Goal: Information Seeking & Learning: Learn about a topic

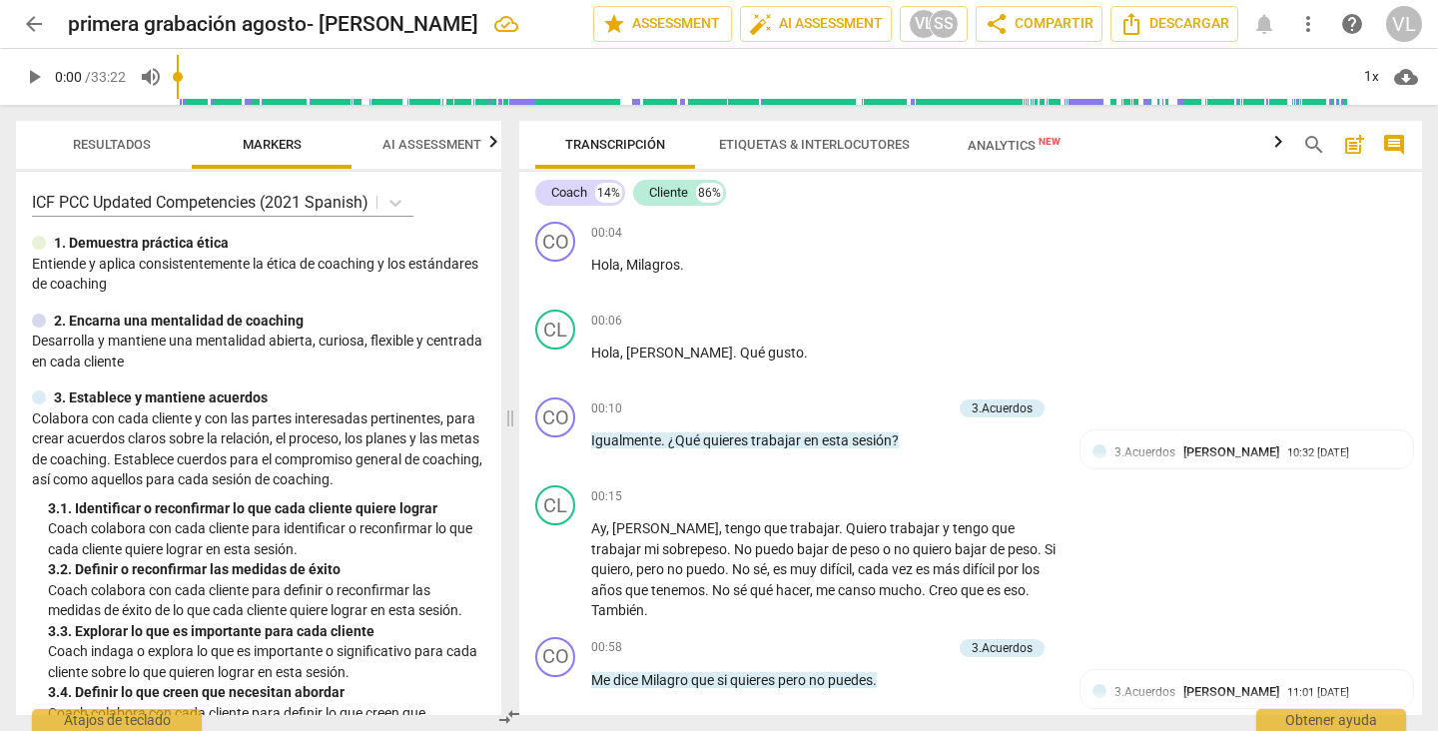
scroll to position [4038, 0]
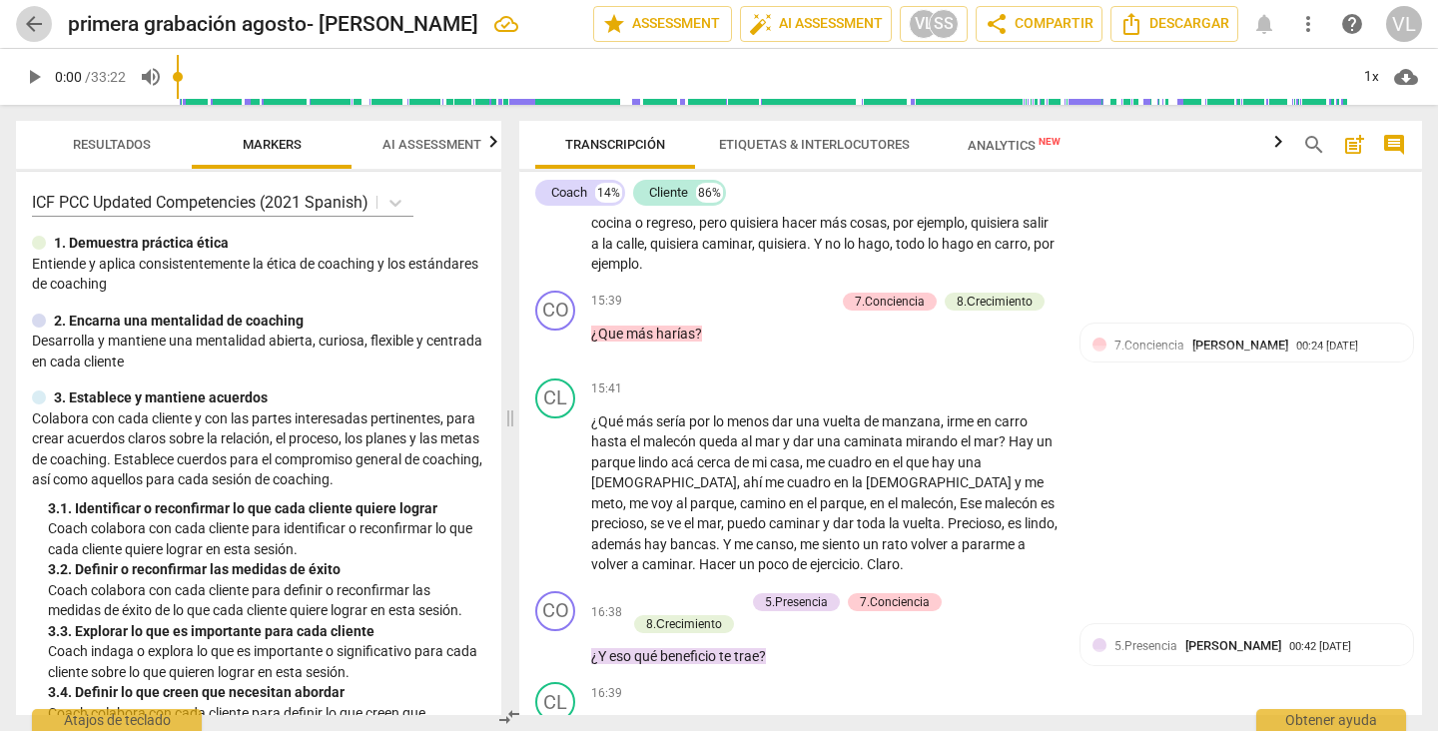
click at [27, 21] on span "arrow_back" at bounding box center [34, 24] width 24 height 24
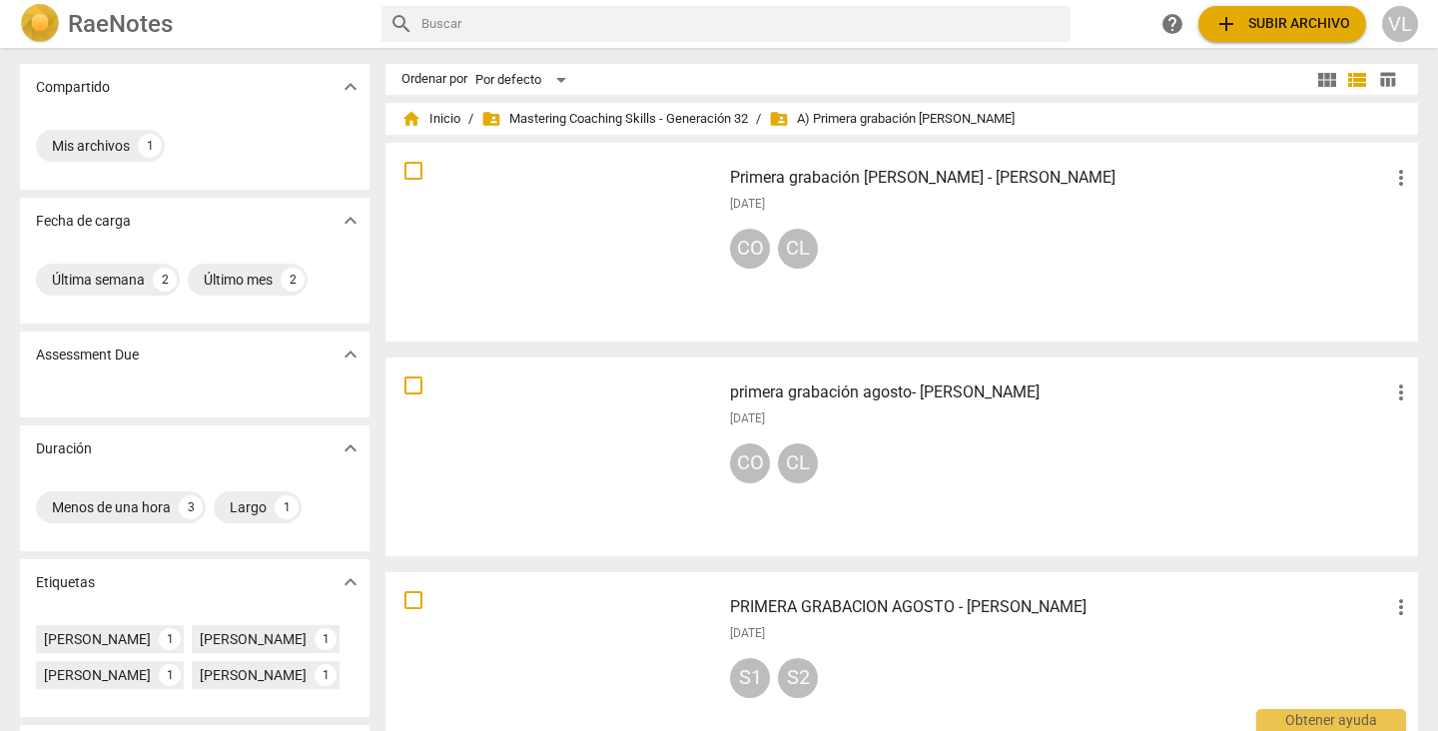
scroll to position [271, 0]
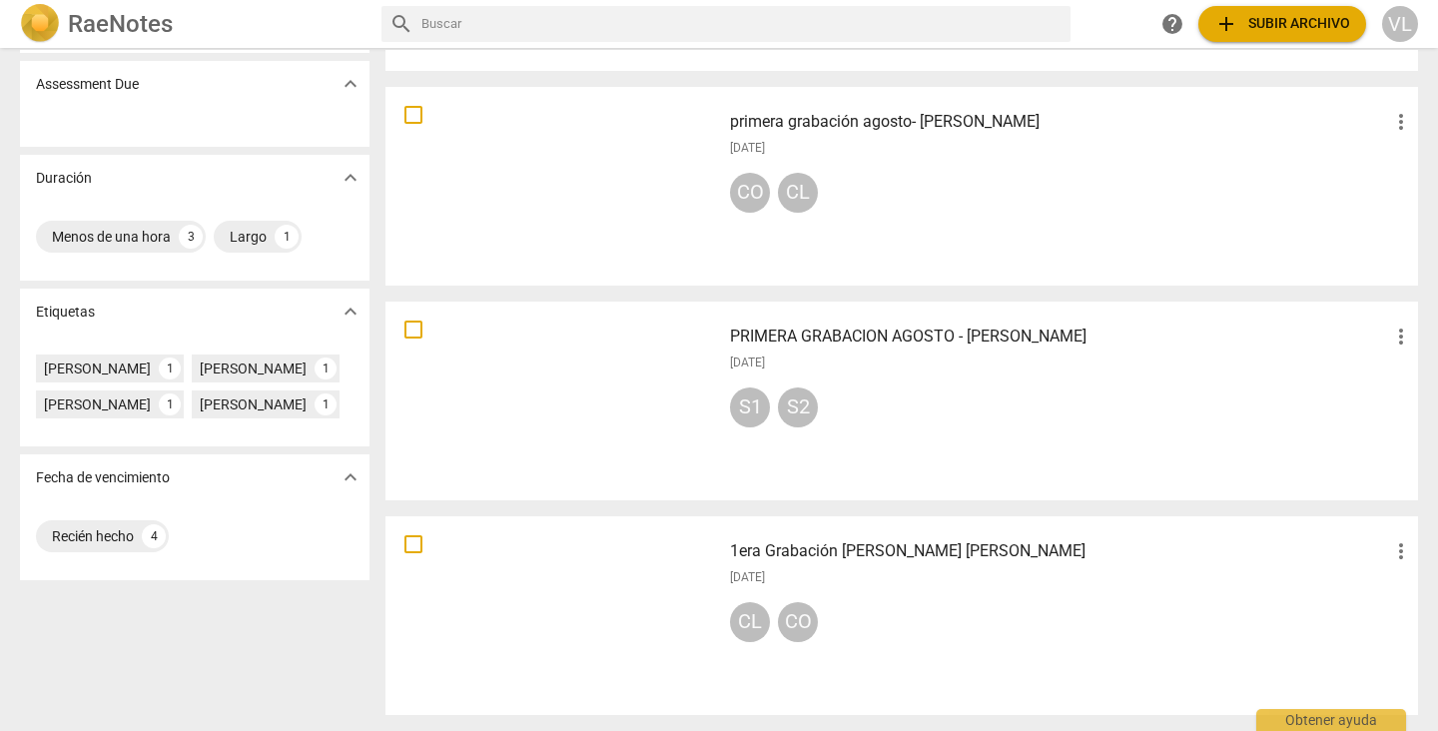
click at [686, 587] on div at bounding box center [552, 615] width 321 height 185
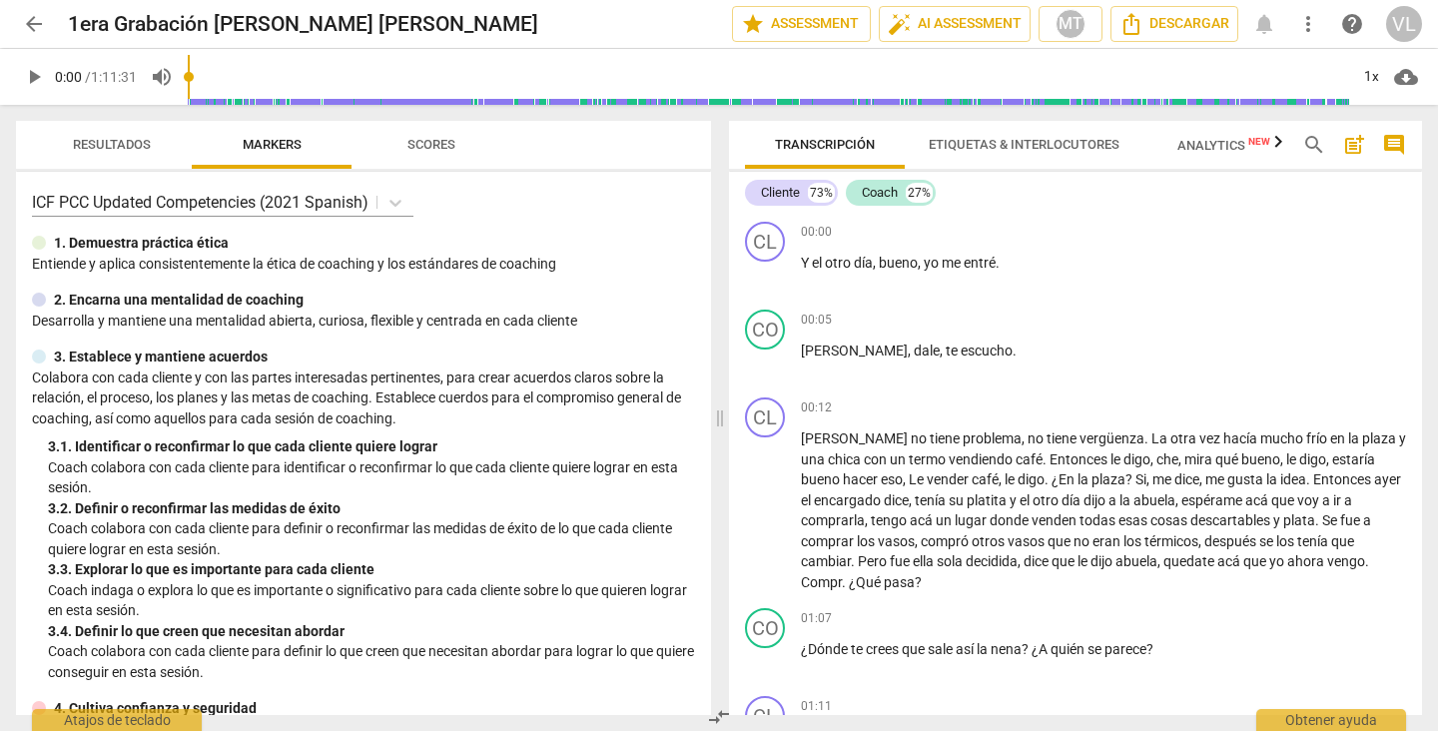
click at [33, 76] on span "play_arrow" at bounding box center [34, 77] width 24 height 24
type input "42"
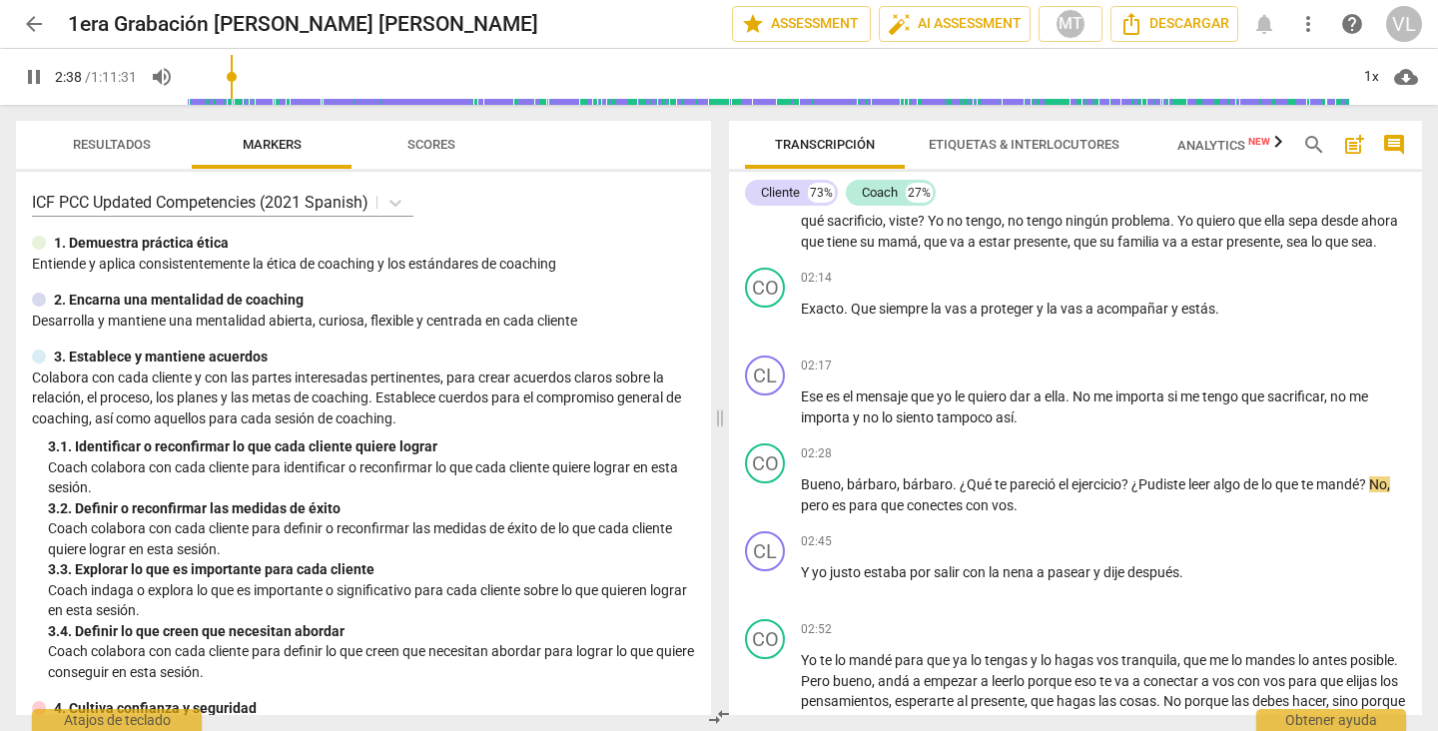
scroll to position [1059, 0]
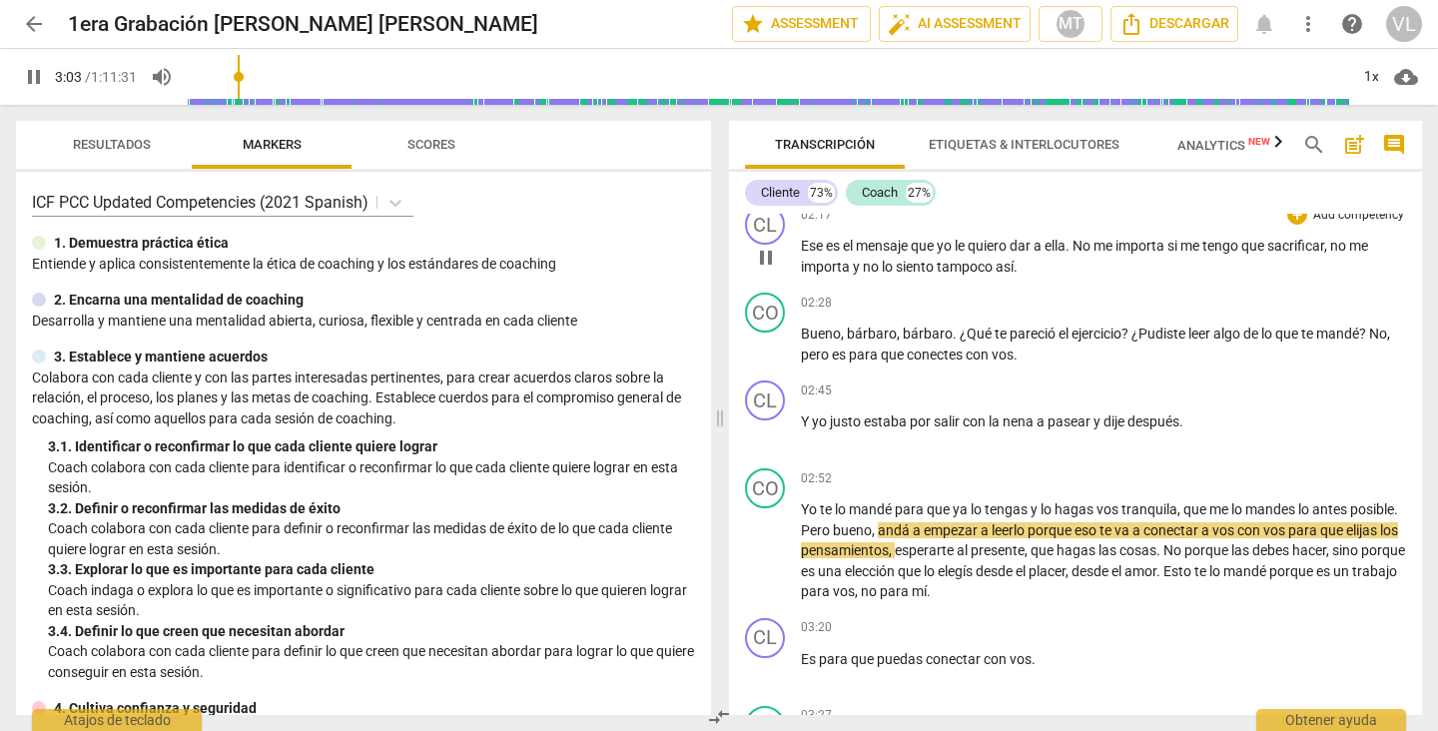
click at [1398, 256] on p "Ese es el mensaje que yo le quiero dar a [PERSON_NAME] . No me importa si me te…" at bounding box center [1103, 256] width 605 height 41
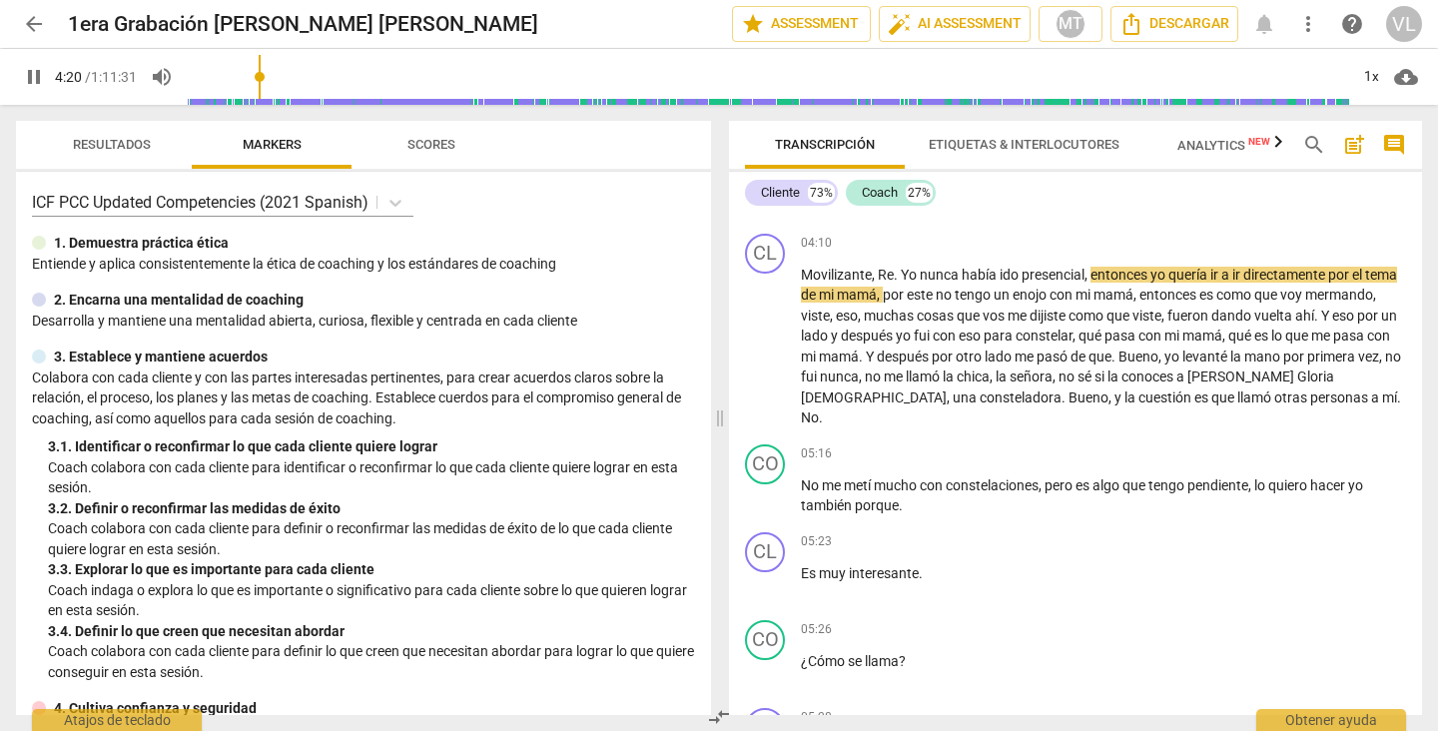
scroll to position [2235, 0]
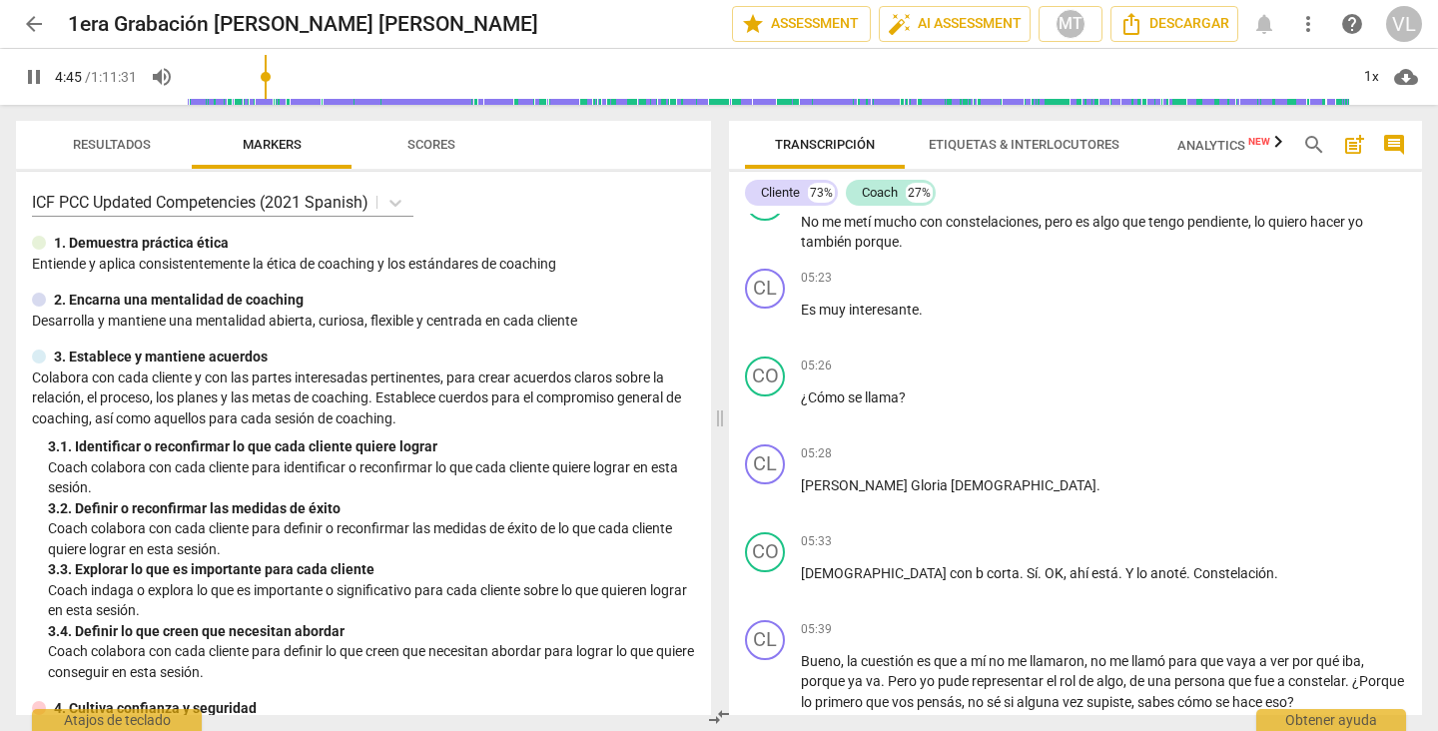
drag, startPoint x: 29, startPoint y: 82, endPoint x: 23, endPoint y: 52, distance: 30.5
click at [29, 82] on span "pause" at bounding box center [34, 77] width 24 height 24
type input "286"
click at [29, 22] on span "arrow_back" at bounding box center [34, 24] width 24 height 24
